Goal: Use online tool/utility: Utilize a website feature to perform a specific function

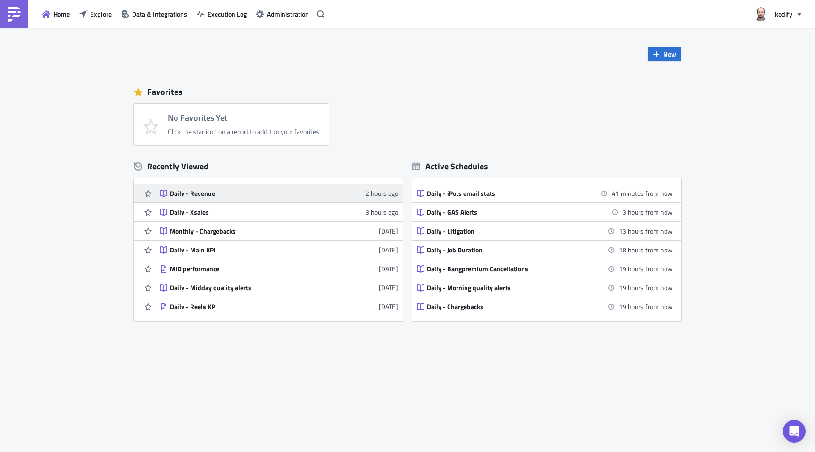
click at [227, 197] on div "Daily - Revenue" at bounding box center [252, 193] width 165 height 8
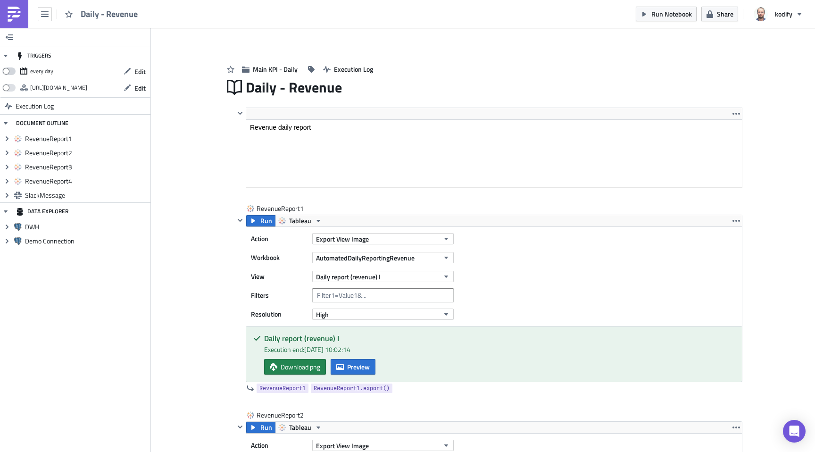
click at [6, 71] on span at bounding box center [8, 71] width 13 height 8
click at [6, 71] on input "checkbox" at bounding box center [7, 69] width 6 height 6
checkbox input "true"
click at [300, 367] on span "Download png" at bounding box center [301, 367] width 40 height 10
click at [256, 222] on button "Run" at bounding box center [260, 220] width 29 height 11
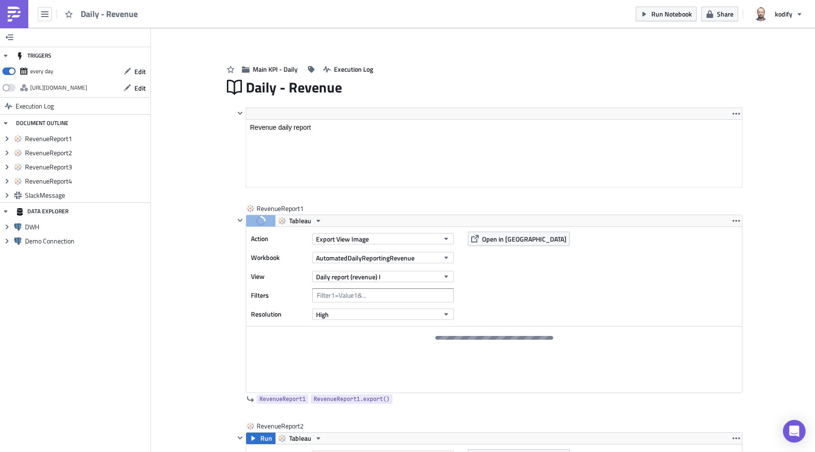
scroll to position [12, 0]
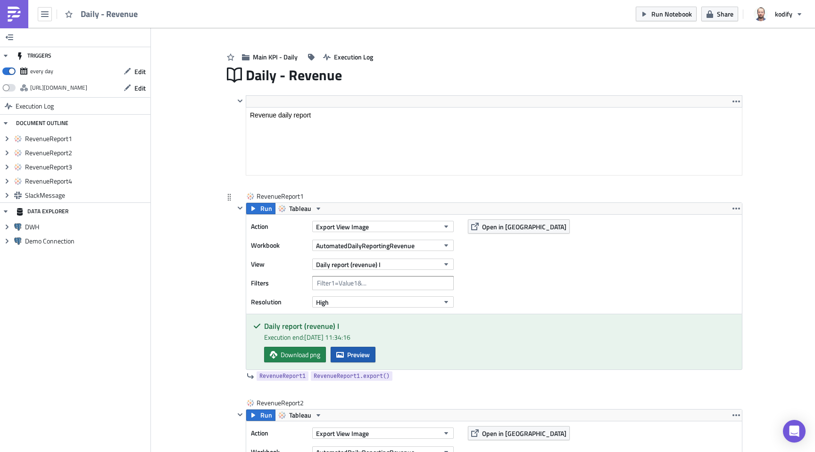
click at [339, 351] on icon "button" at bounding box center [340, 355] width 8 height 8
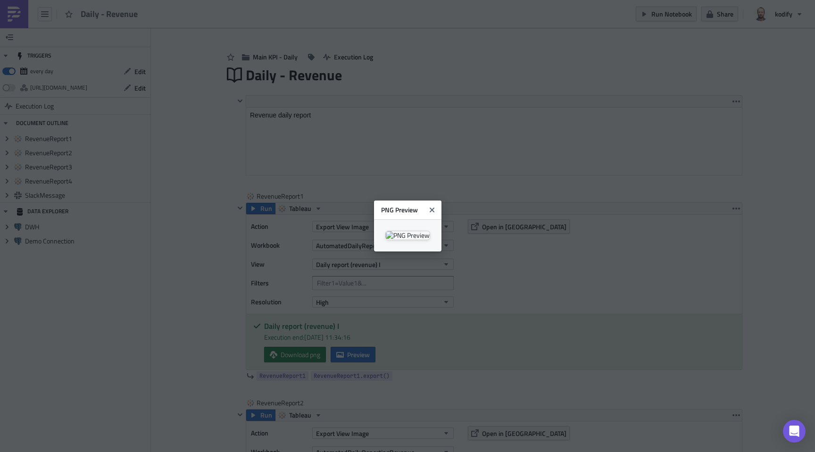
click at [434, 207] on icon "Close" at bounding box center [431, 209] width 5 height 5
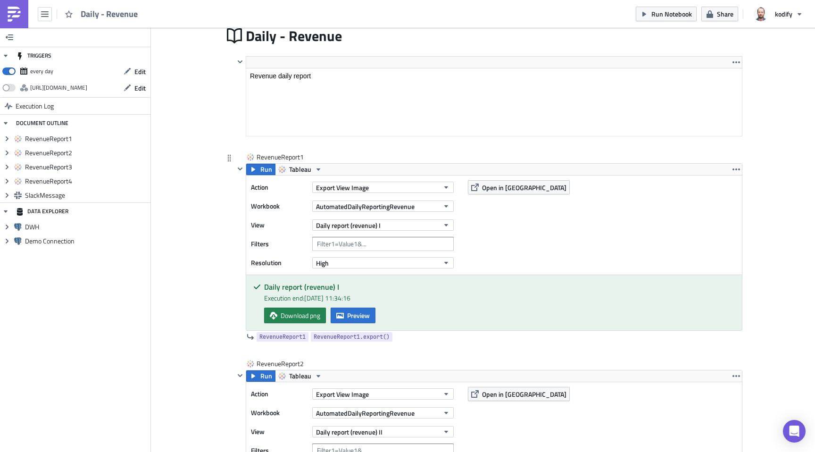
scroll to position [100, 0]
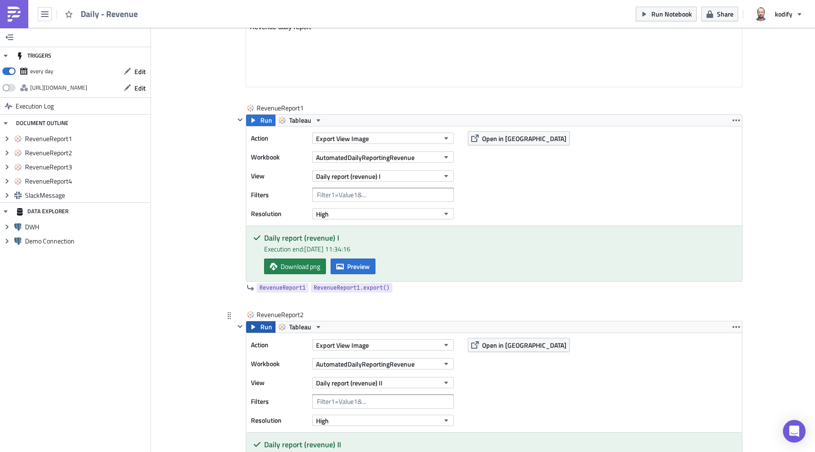
click at [262, 325] on span "Run" at bounding box center [266, 326] width 12 height 11
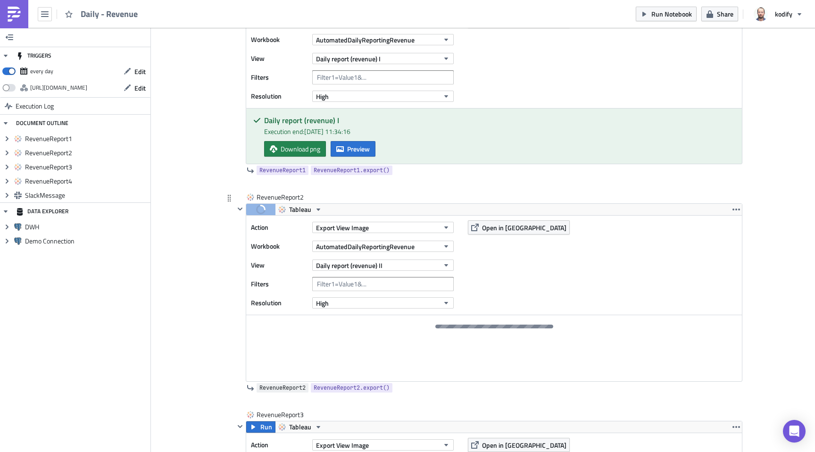
scroll to position [230, 0]
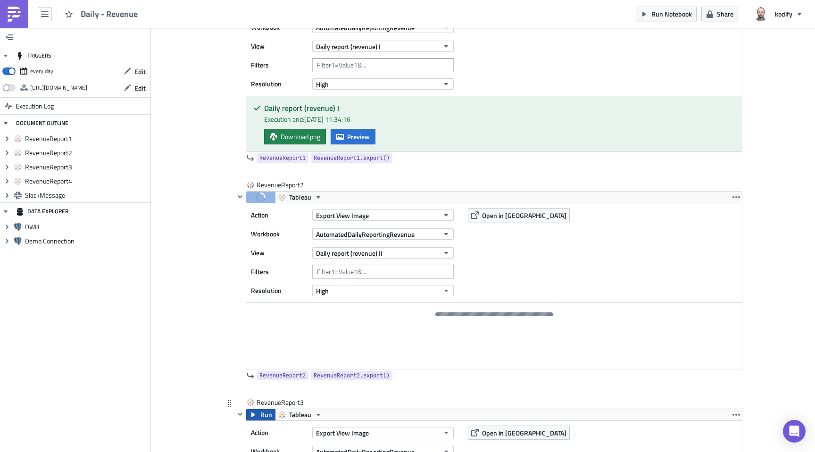
click at [253, 412] on icon "button" at bounding box center [253, 415] width 8 height 8
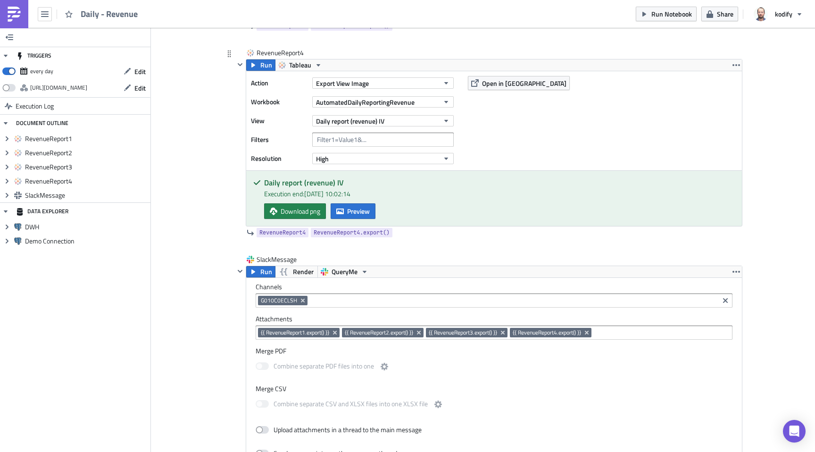
scroll to position [726, 0]
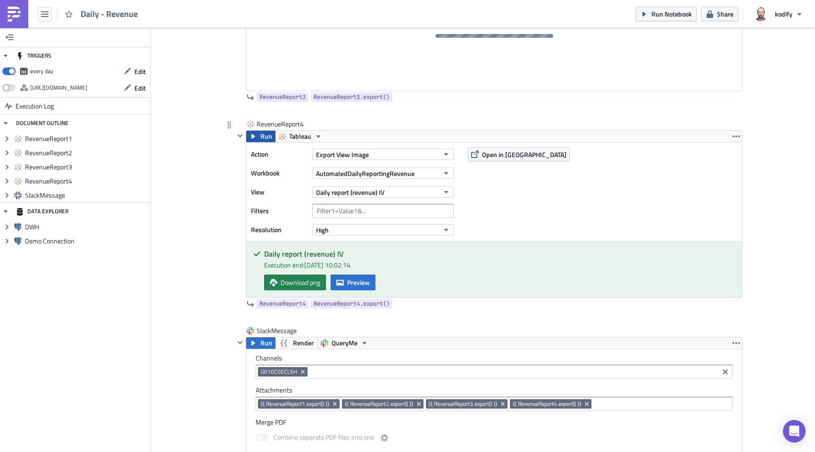
click at [254, 141] on button "Run" at bounding box center [260, 136] width 29 height 11
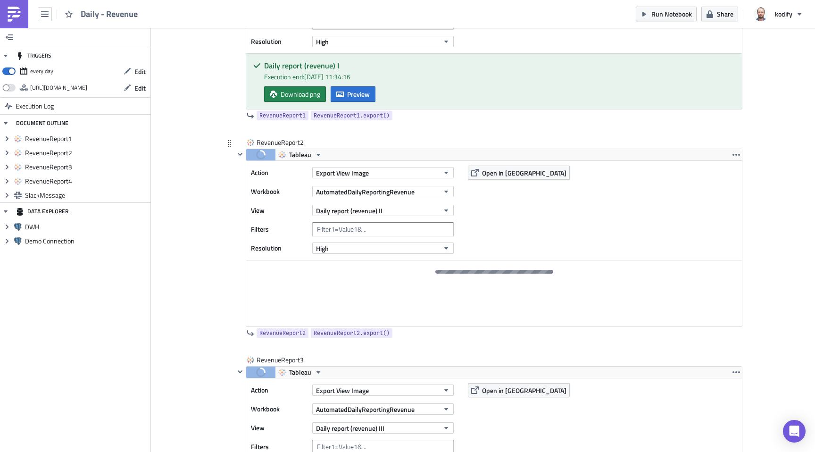
scroll to position [266, 0]
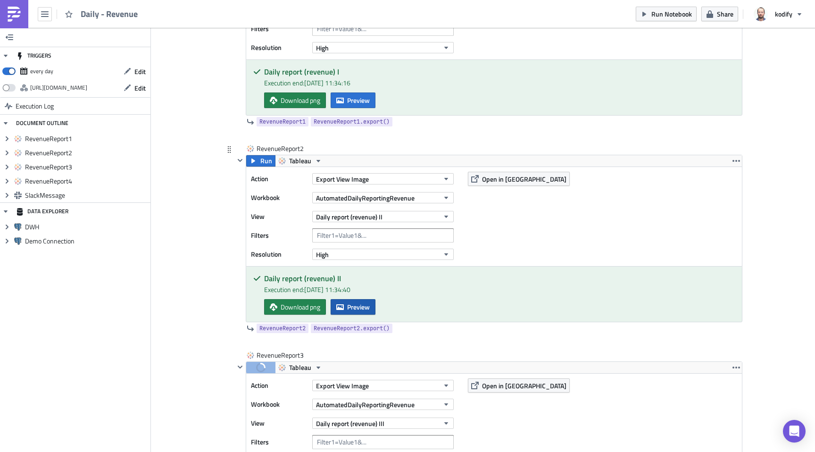
click at [357, 307] on span "Preview" at bounding box center [358, 307] width 23 height 10
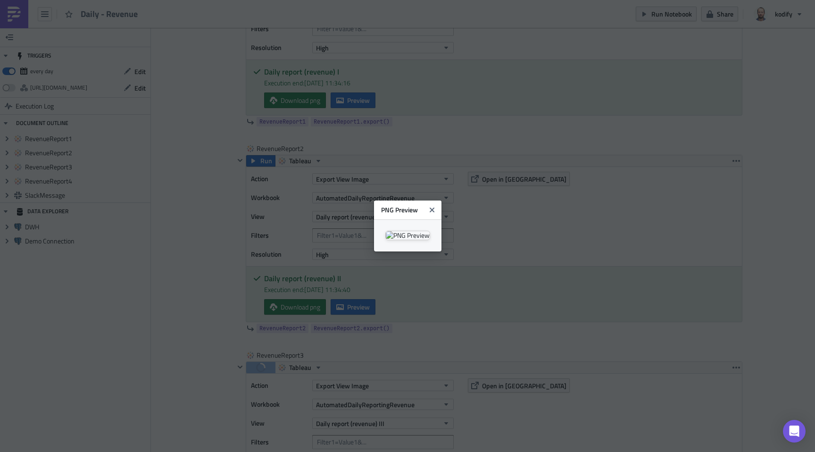
click at [374, 251] on div at bounding box center [407, 235] width 67 height 32
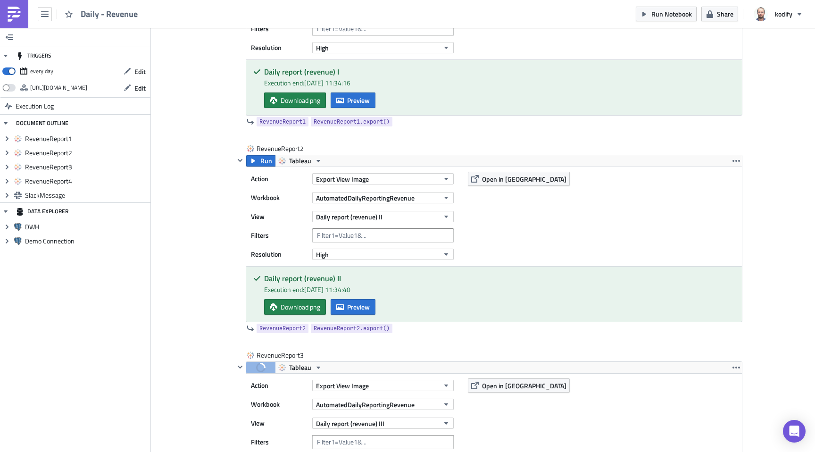
click at [131, 265] on body "Daily - Revenue Run Notebook Share kodify TRIGGERS every day Edit [URL][DOMAIN_…" at bounding box center [407, 226] width 815 height 453
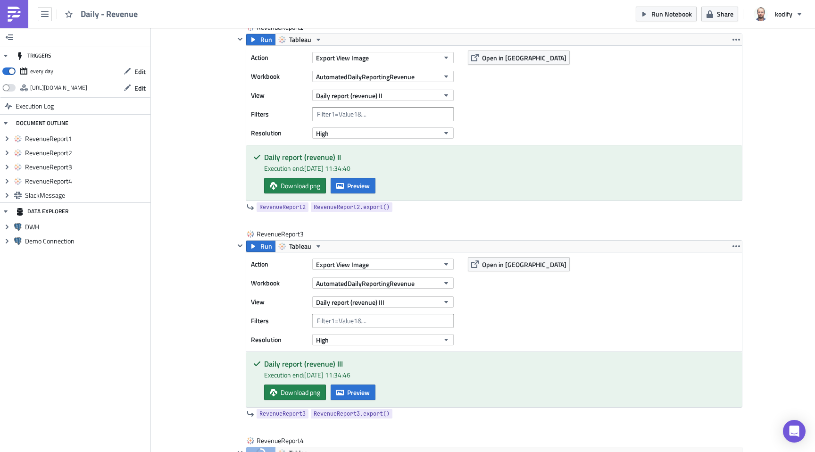
scroll to position [408, 0]
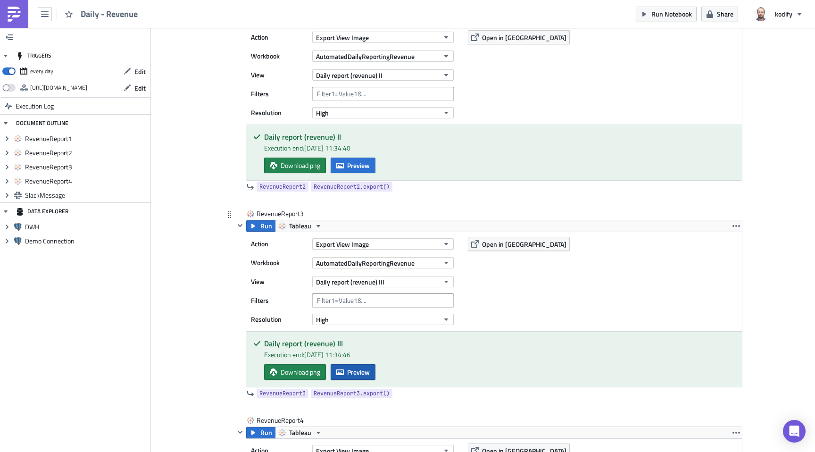
click at [353, 366] on button "Preview" at bounding box center [353, 372] width 45 height 16
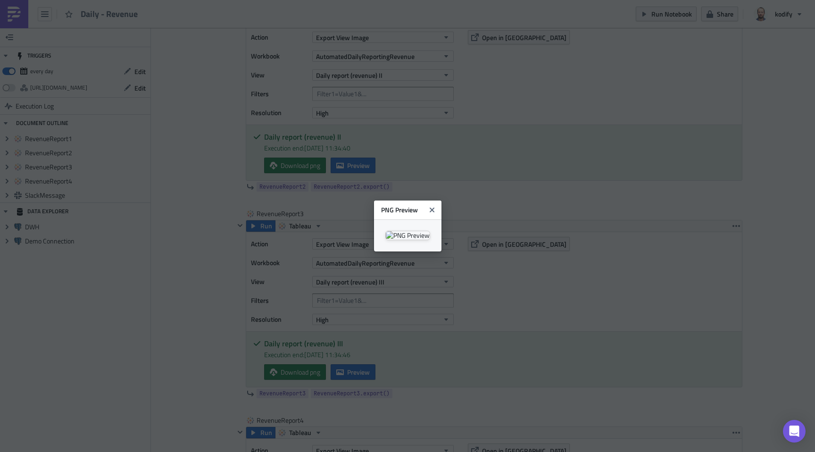
click at [178, 393] on body "Daily - Revenue Run Notebook Share kodify TRIGGERS every day Edit [URL][DOMAIN_…" at bounding box center [407, 226] width 815 height 453
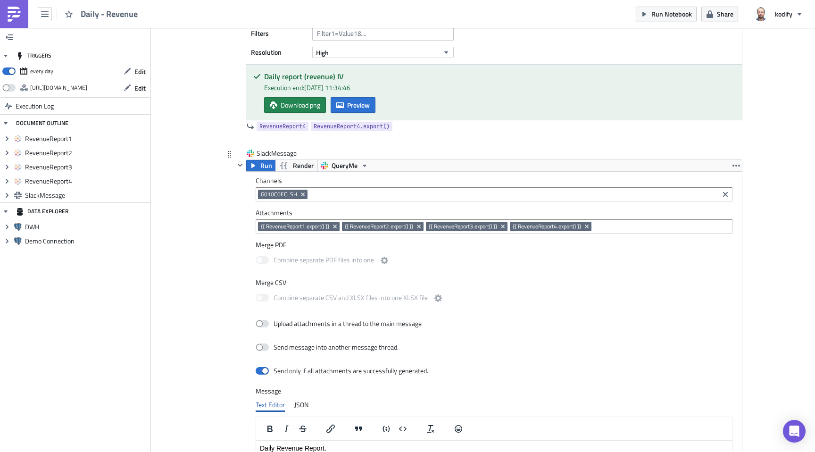
scroll to position [738, 0]
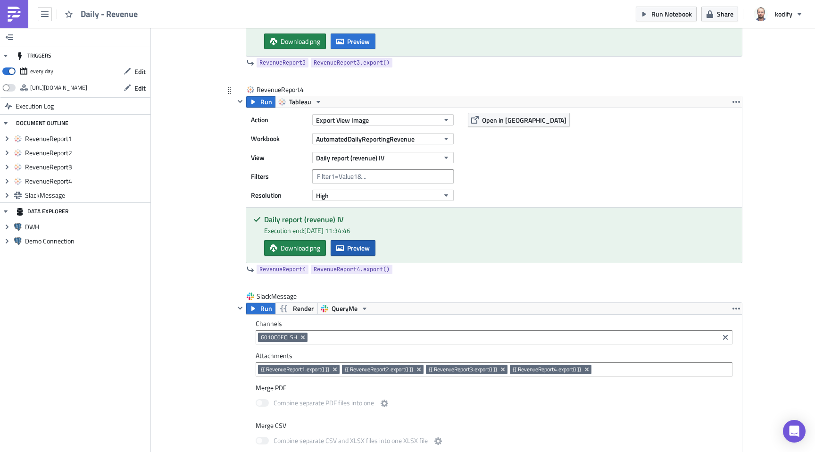
click at [356, 256] on button "Preview" at bounding box center [353, 248] width 45 height 16
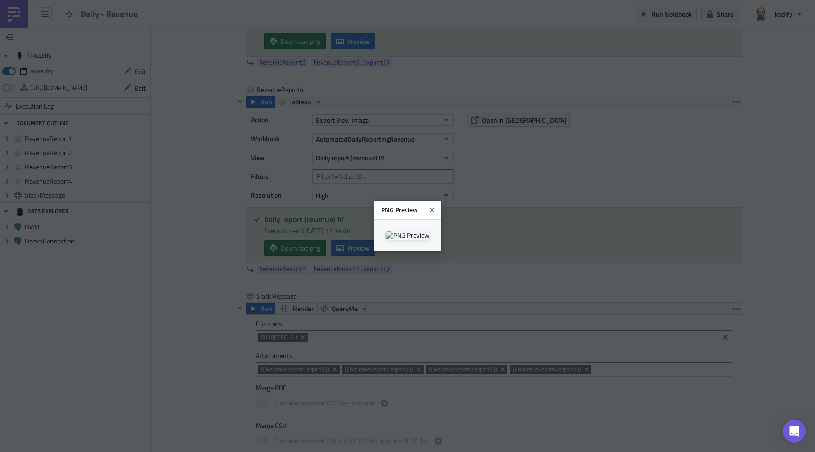
click at [171, 250] on body "Daily - Revenue Run Notebook Share kodify TRIGGERS every day Edit [URL][DOMAIN_…" at bounding box center [407, 226] width 815 height 453
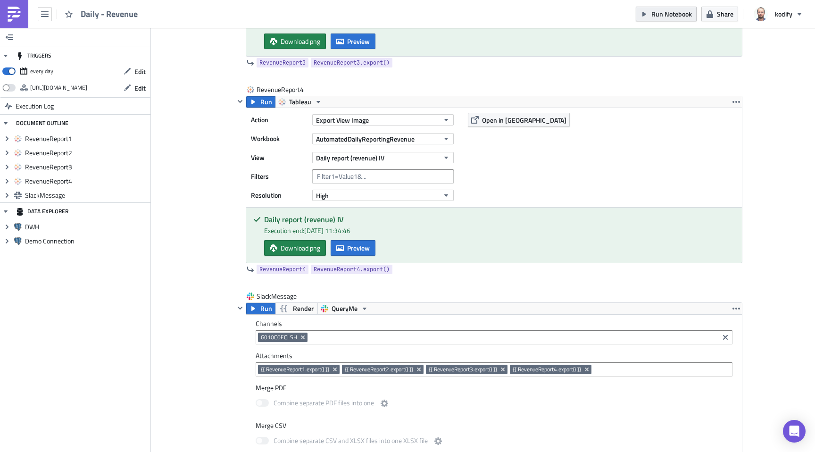
click at [653, 18] on span "Run Notebook" at bounding box center [671, 14] width 41 height 10
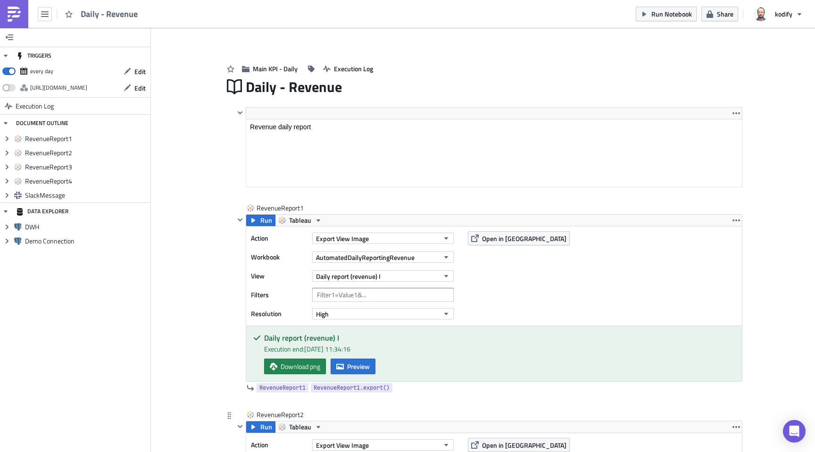
scroll to position [0, 0]
